Goal: Information Seeking & Learning: Check status

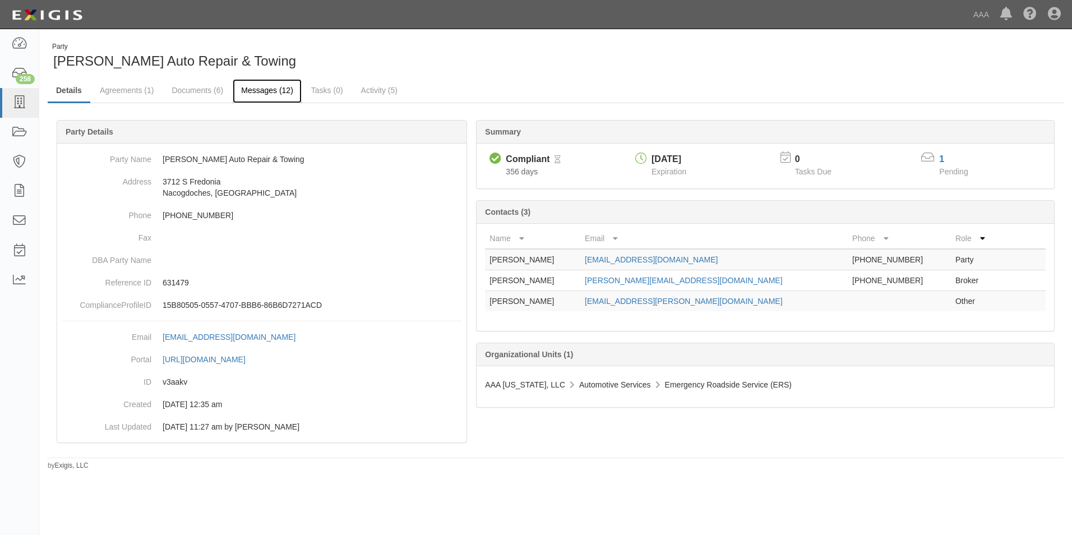
click at [267, 87] on link "Messages (12)" at bounding box center [267, 91] width 69 height 24
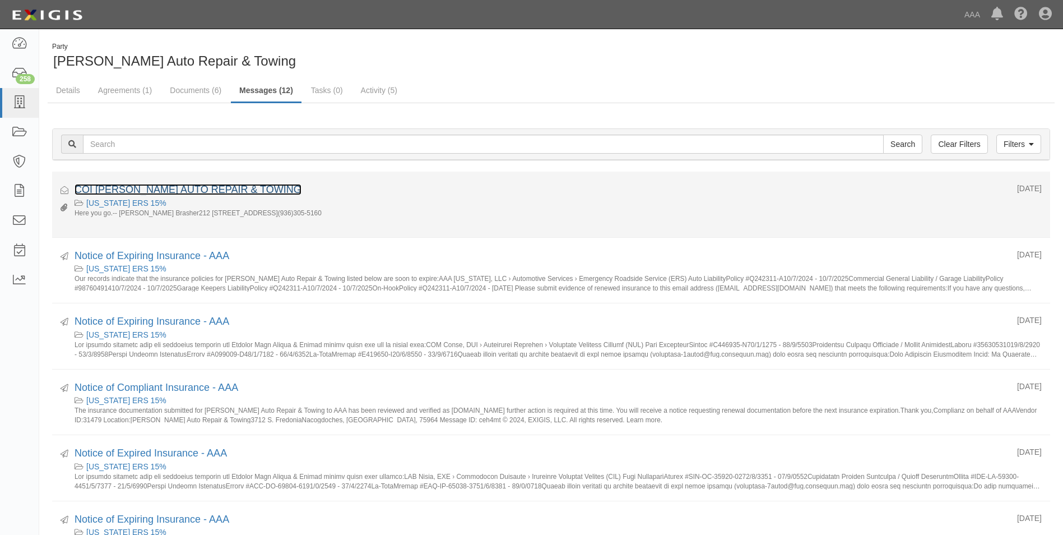
click at [160, 187] on link "COI [PERSON_NAME] AUTO REPAIR & TOWING" at bounding box center [188, 189] width 227 height 11
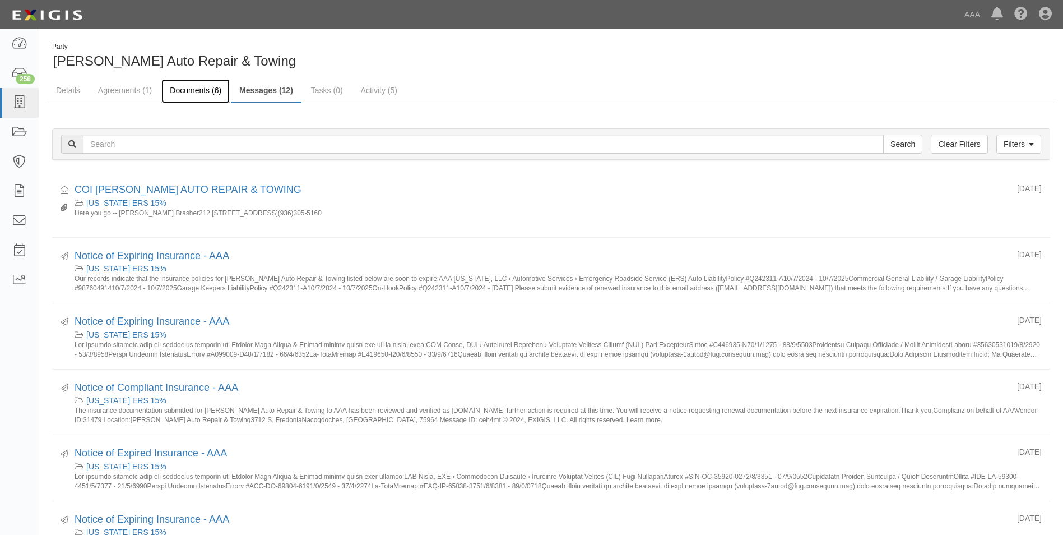
click at [199, 87] on link "Documents (6)" at bounding box center [195, 91] width 68 height 24
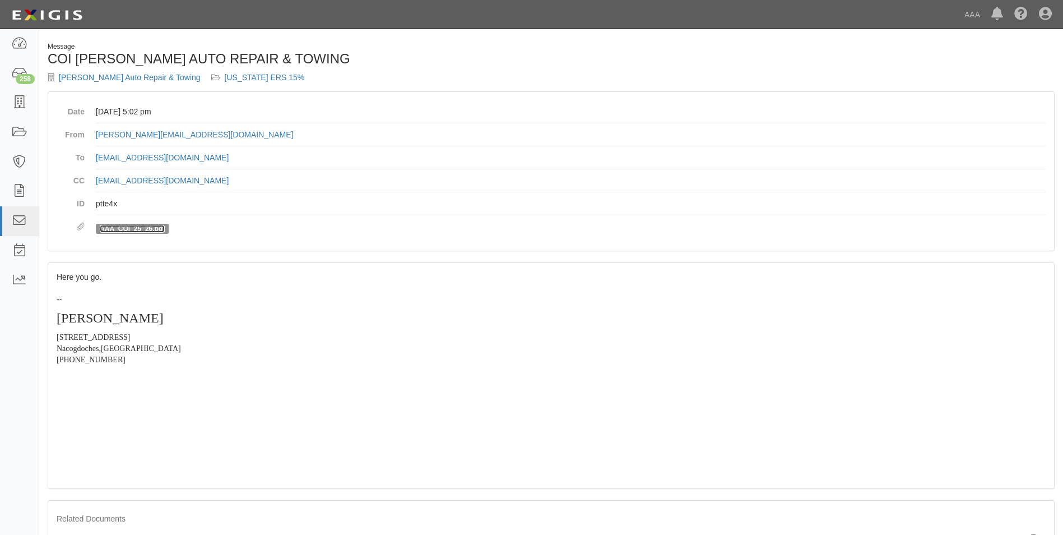
click at [124, 226] on link "AAA_COI_25_26.pdf" at bounding box center [132, 229] width 65 height 8
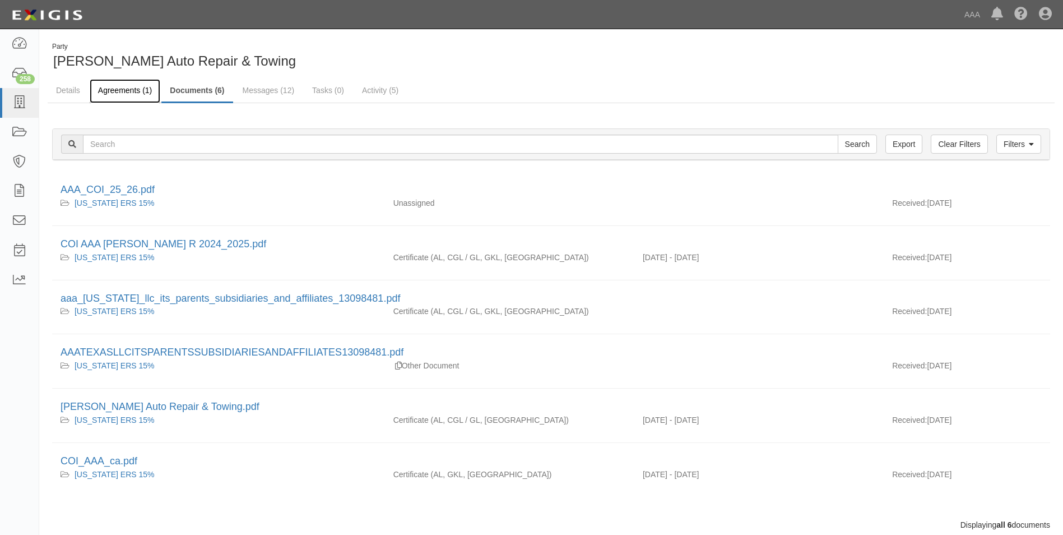
click at [128, 88] on link "Agreements (1)" at bounding box center [125, 91] width 71 height 24
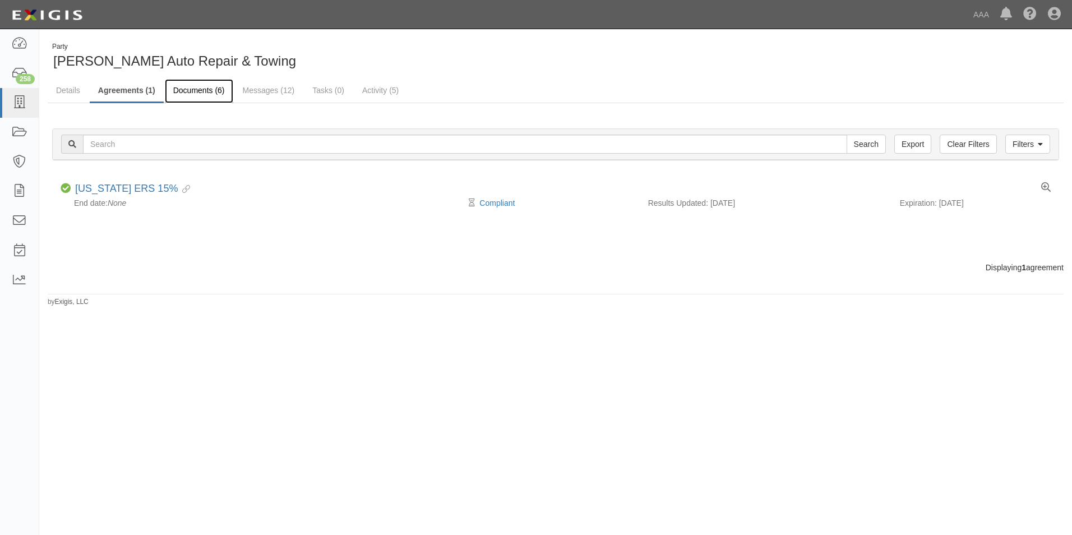
click at [201, 92] on link "Documents (6)" at bounding box center [199, 91] width 68 height 24
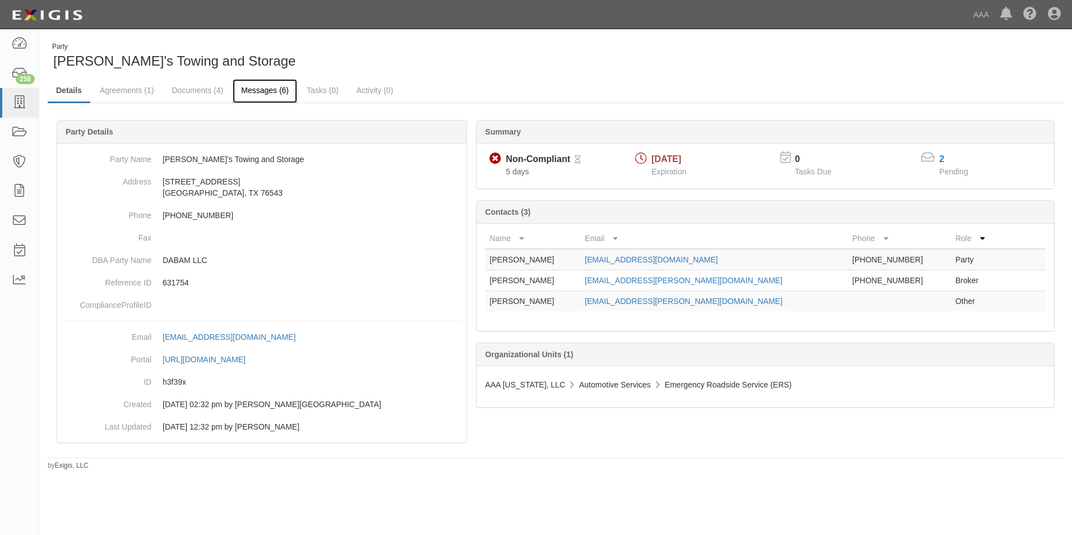
click at [259, 85] on link "Messages (6)" at bounding box center [265, 91] width 64 height 24
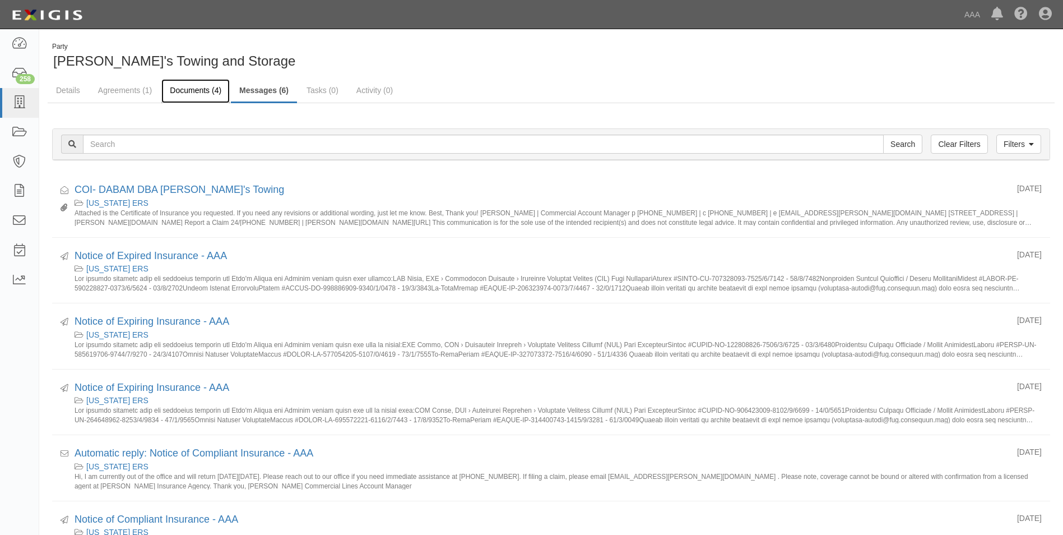
click at [207, 85] on link "Documents (4)" at bounding box center [195, 91] width 68 height 24
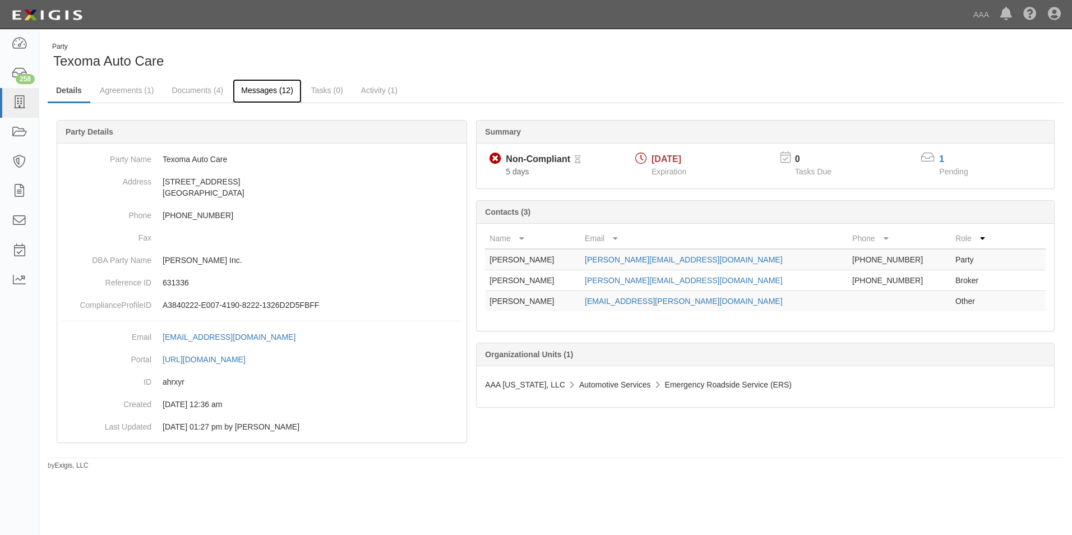
click at [265, 89] on link "Messages (12)" at bounding box center [267, 91] width 69 height 24
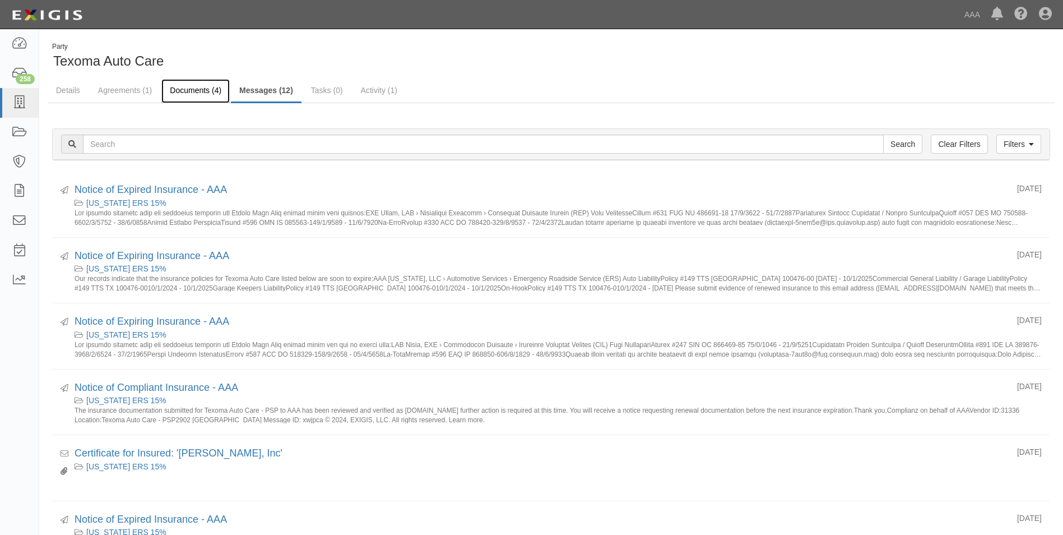
click at [177, 85] on link "Documents (4)" at bounding box center [195, 91] width 68 height 24
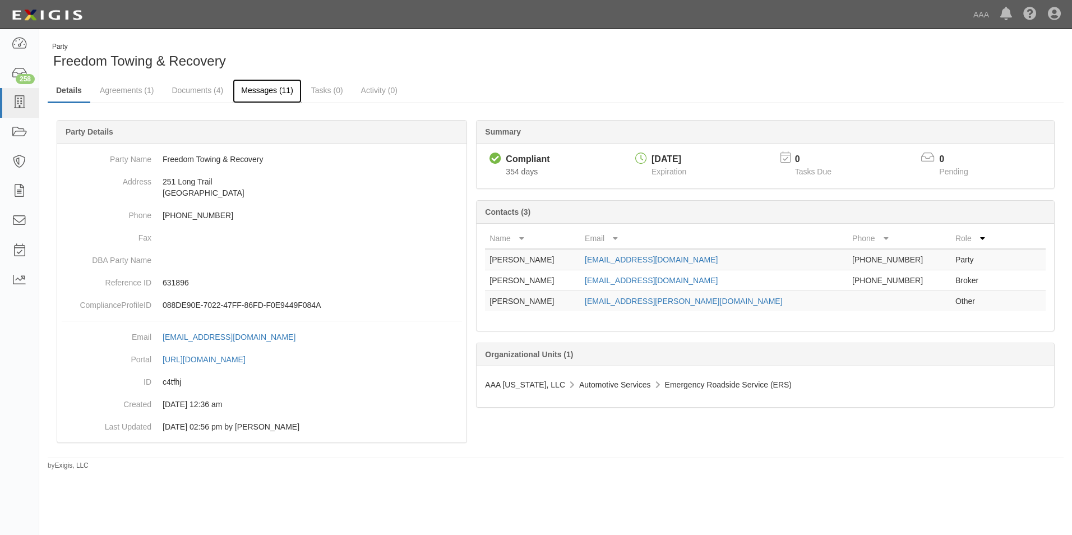
click at [257, 90] on link "Messages (11)" at bounding box center [267, 91] width 69 height 24
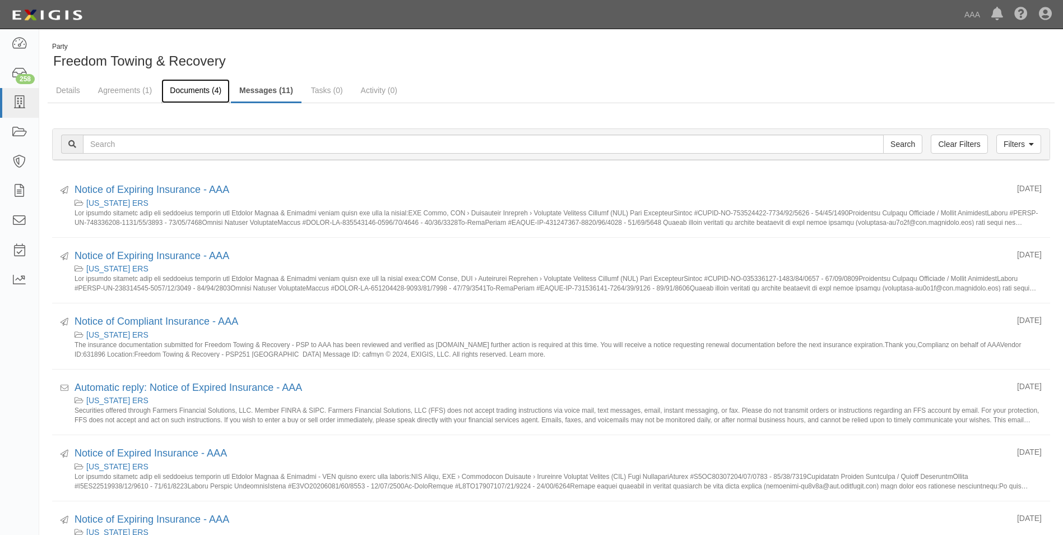
click at [209, 89] on link "Documents (4)" at bounding box center [195, 91] width 68 height 24
